Goal: Ask a question: Seek information or help from site administrators or community

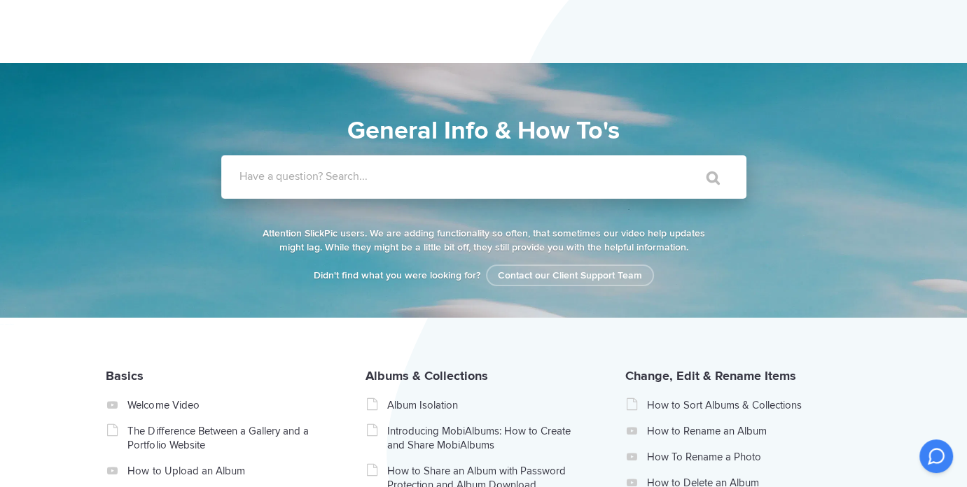
click at [282, 184] on input "Have a question? Search..." at bounding box center [455, 176] width 468 height 43
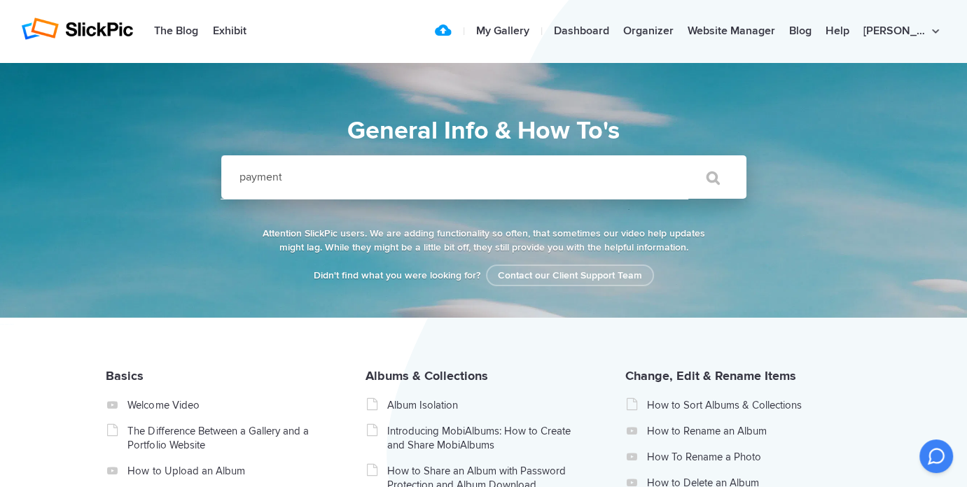
type input "payment"
click at [677, 161] on input "" at bounding box center [706, 178] width 59 height 34
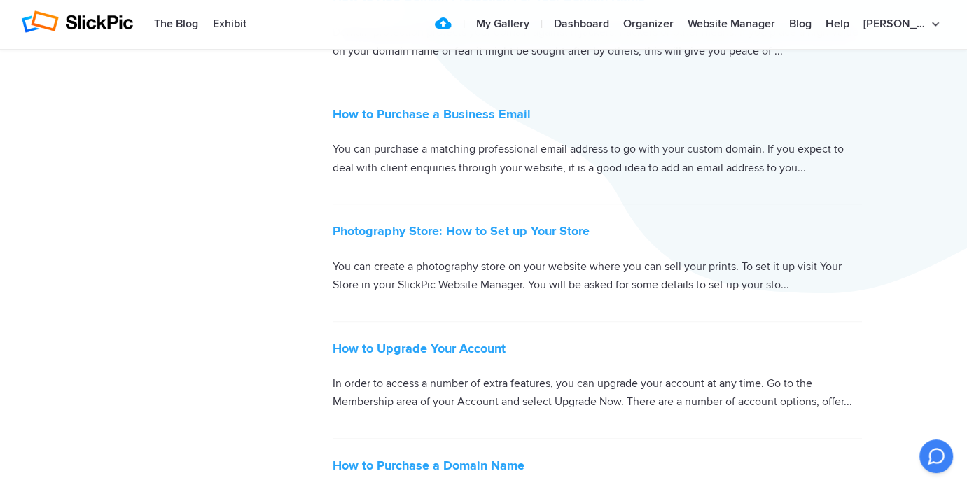
scroll to position [490, 0]
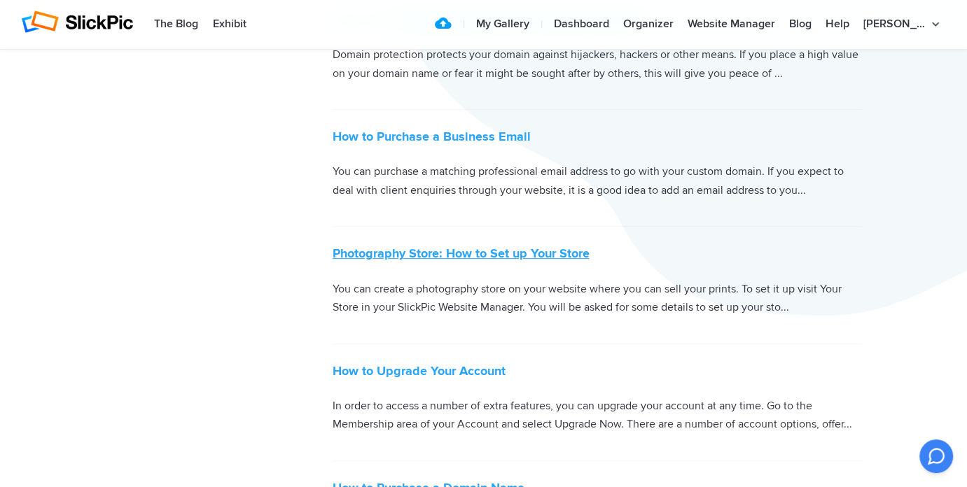
click at [436, 258] on link "Photography Store: How to Set up Your Store" at bounding box center [461, 253] width 257 height 15
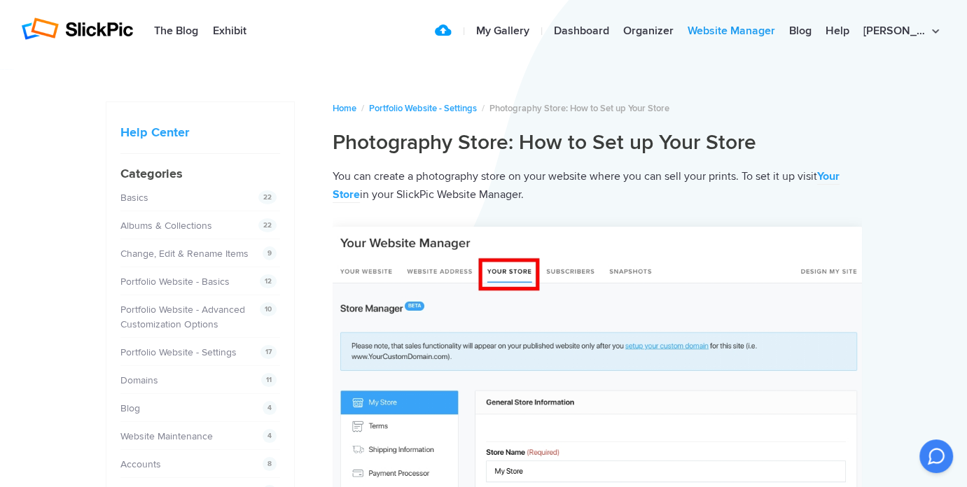
click at [762, 30] on link "Website Manager" at bounding box center [732, 32] width 102 height 28
